Goal: Task Accomplishment & Management: Manage account settings

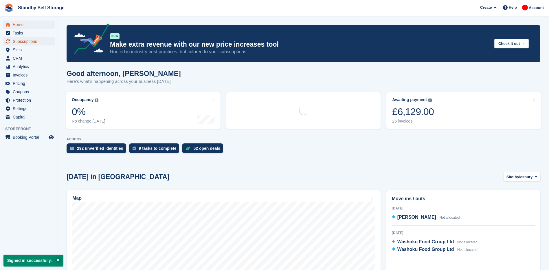
click at [29, 38] on span "Subscriptions" at bounding box center [30, 41] width 35 height 8
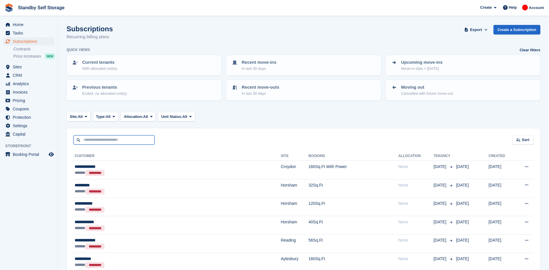
click at [120, 138] on input "text" at bounding box center [113, 140] width 81 height 10
type input "**********"
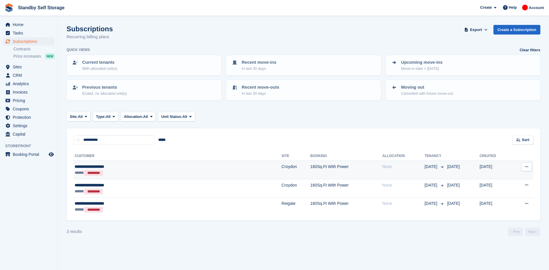
click at [282, 170] on td "Croydon" at bounding box center [296, 170] width 29 height 19
